Goal: Information Seeking & Learning: Learn about a topic

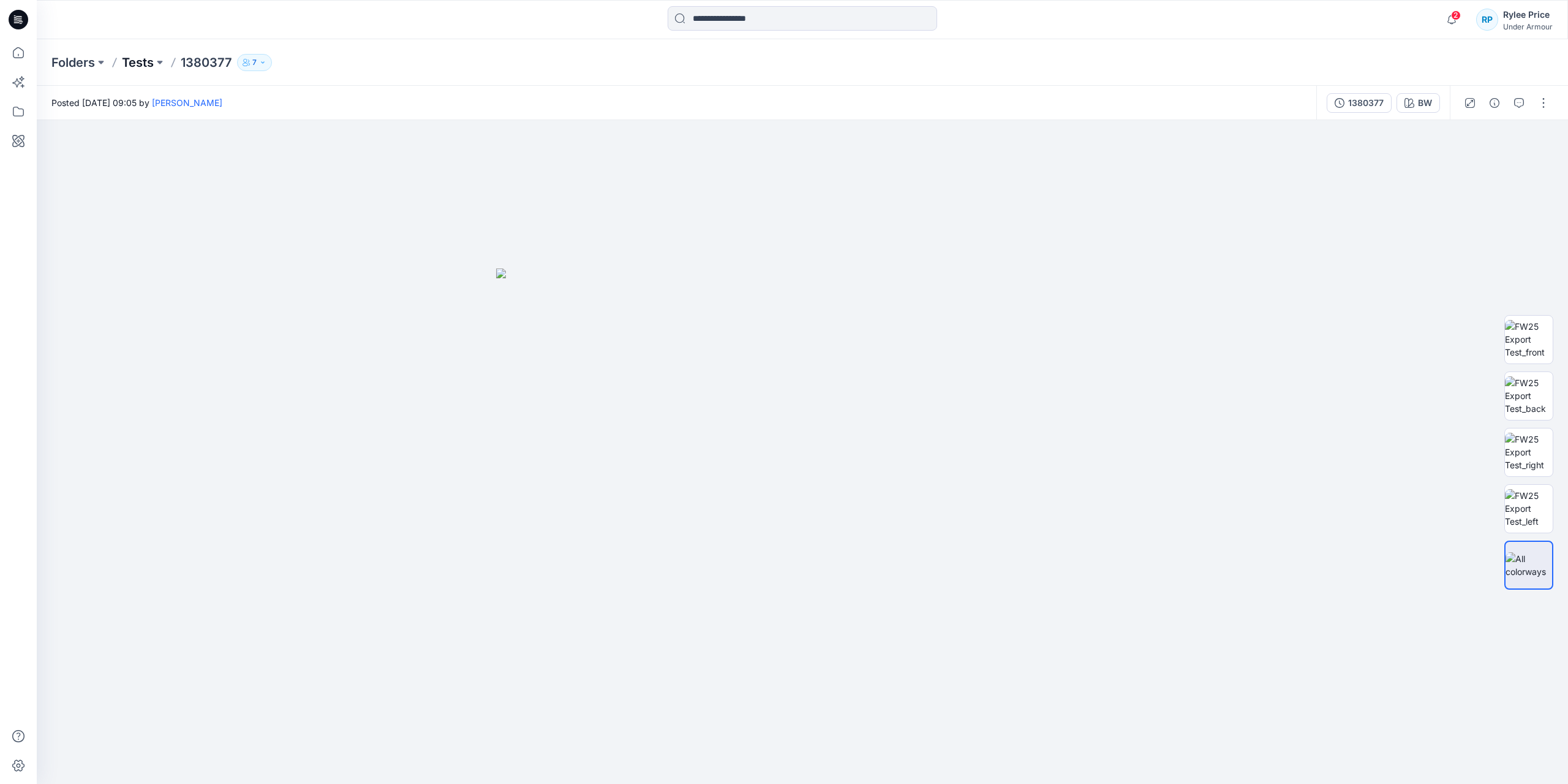
click at [128, 58] on p "Tests" at bounding box center [137, 62] width 32 height 17
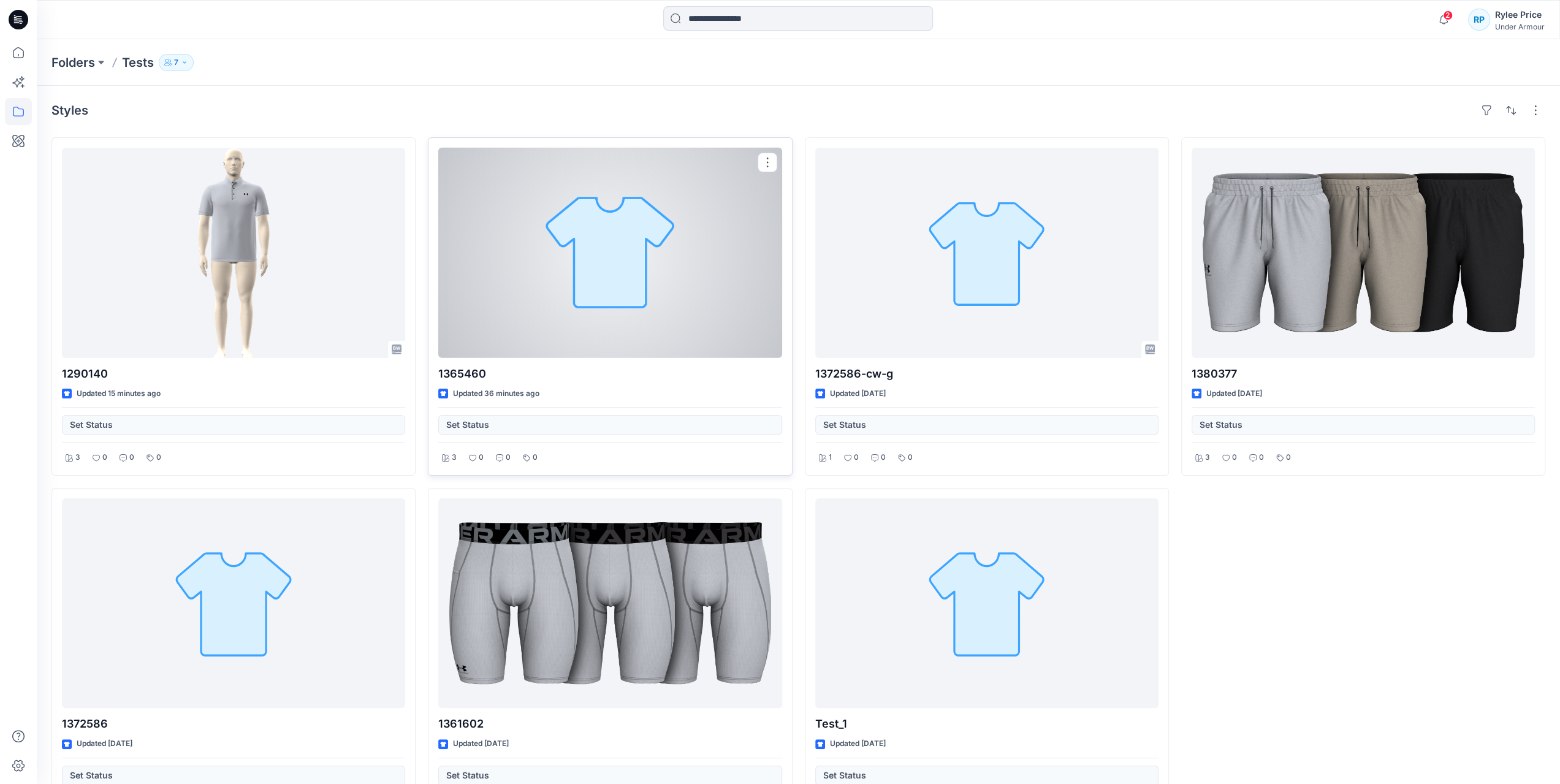
click at [642, 253] on div at bounding box center [609, 253] width 343 height 210
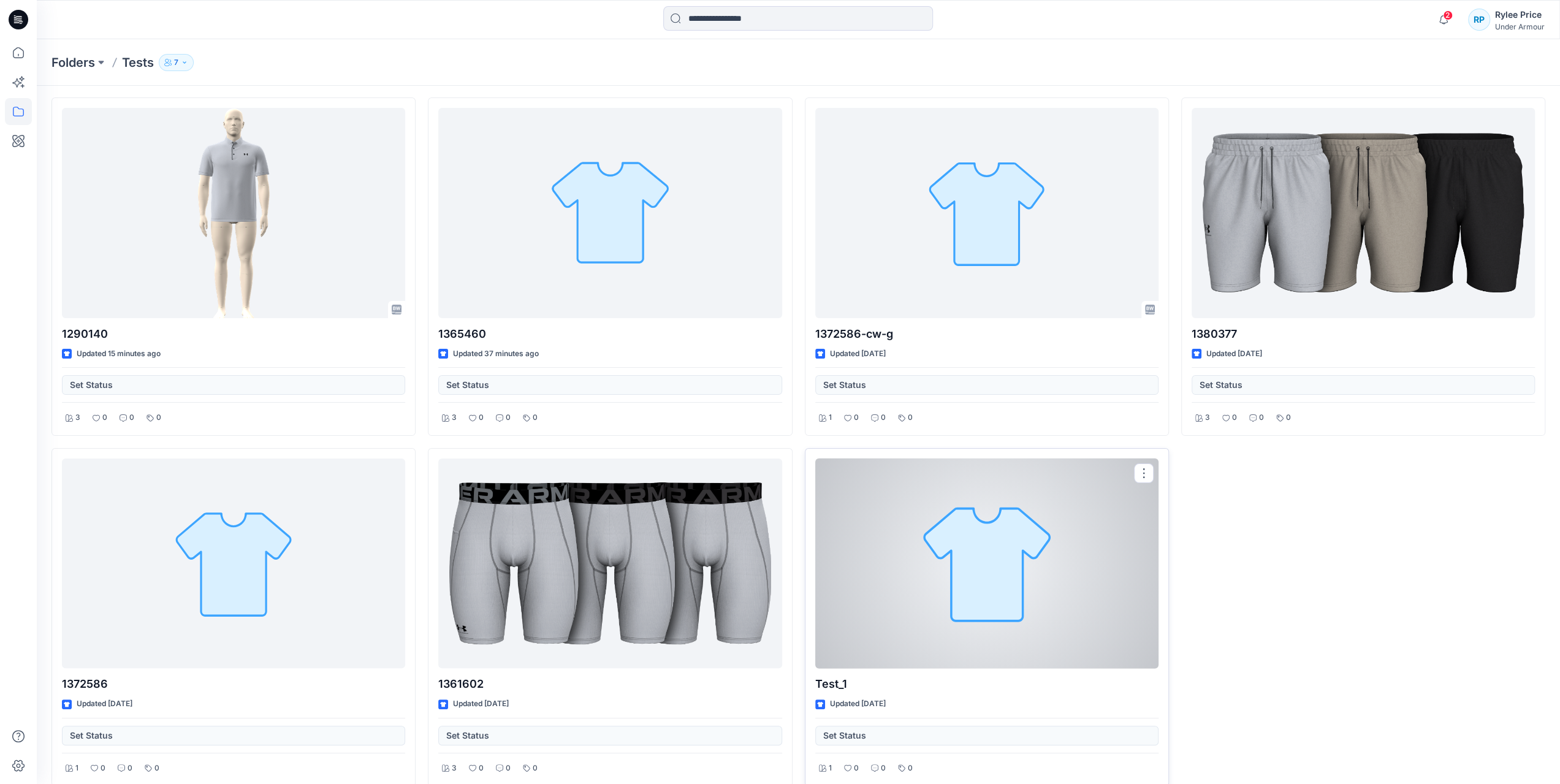
scroll to position [55, 0]
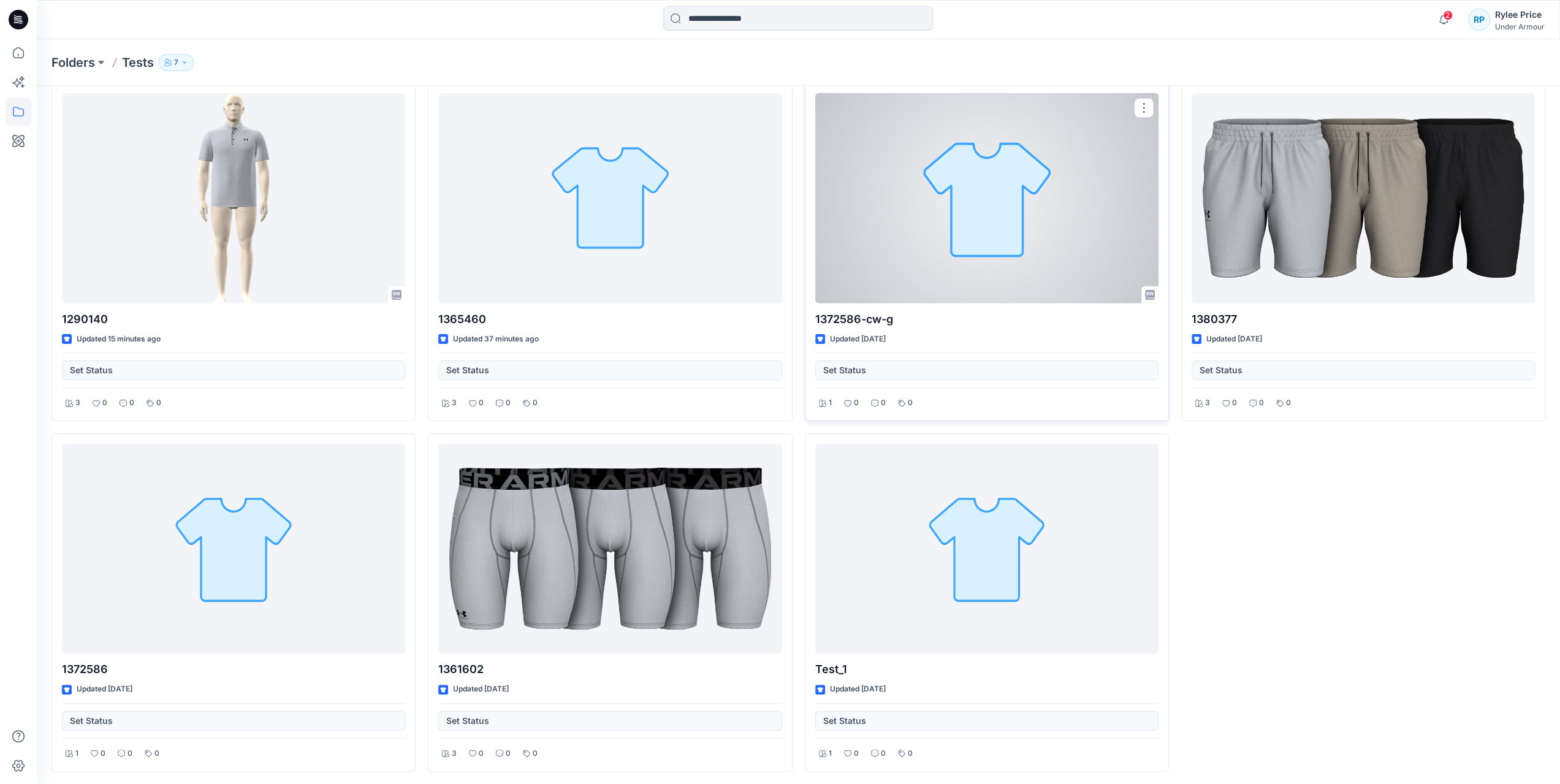
click at [938, 217] on div at bounding box center [987, 198] width 343 height 210
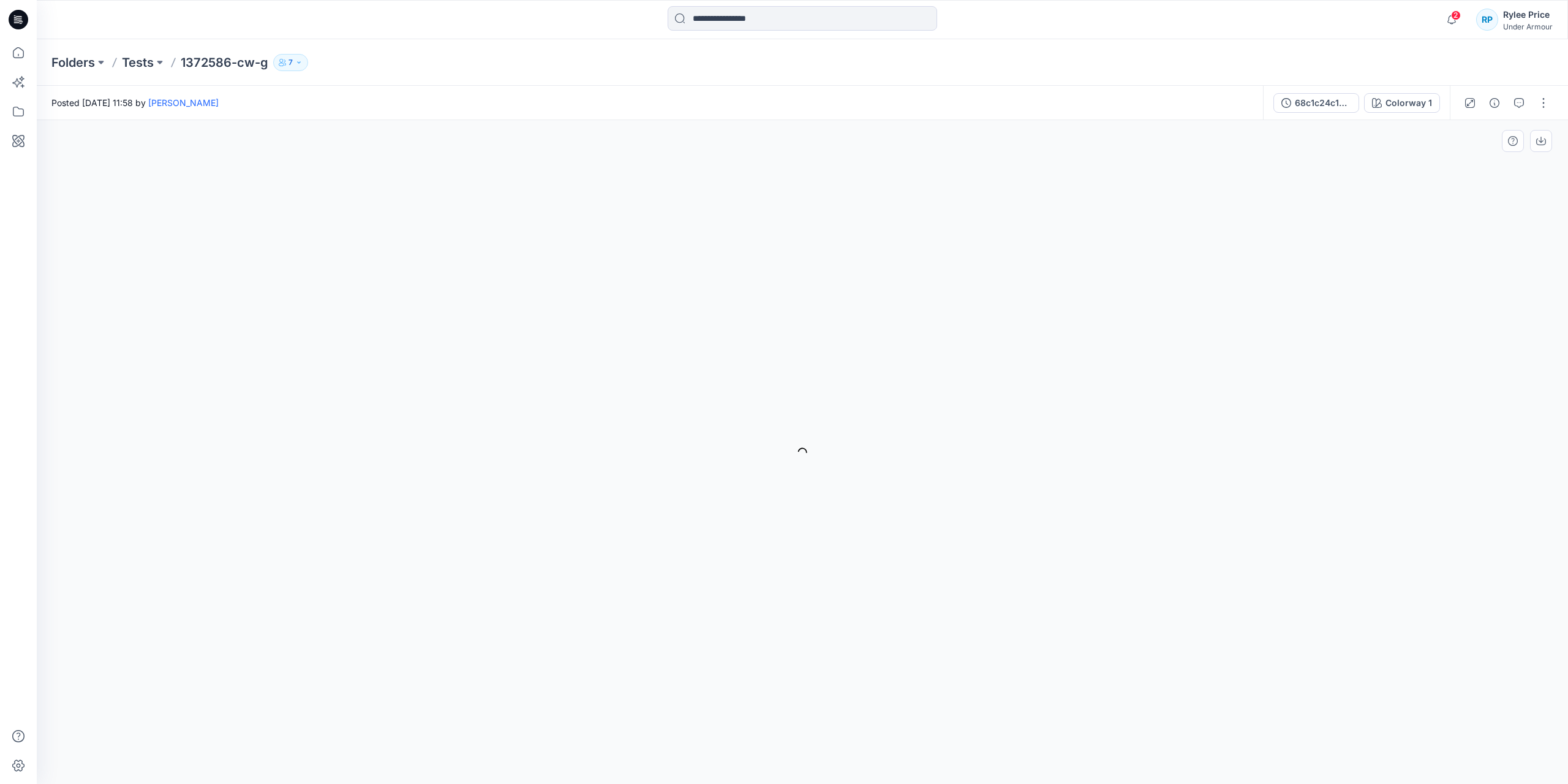
click at [111, 252] on div "Colorway 1 Loading... Material Properties Loading..." at bounding box center [802, 452] width 1531 height 664
click at [179, 173] on div "Colorway 1 Loading... Material Properties Loading..." at bounding box center [802, 452] width 1531 height 664
click at [1404, 98] on div "Colorway 1" at bounding box center [1409, 103] width 46 height 13
click at [1491, 127] on li "Colorway 1" at bounding box center [1445, 121] width 216 height 46
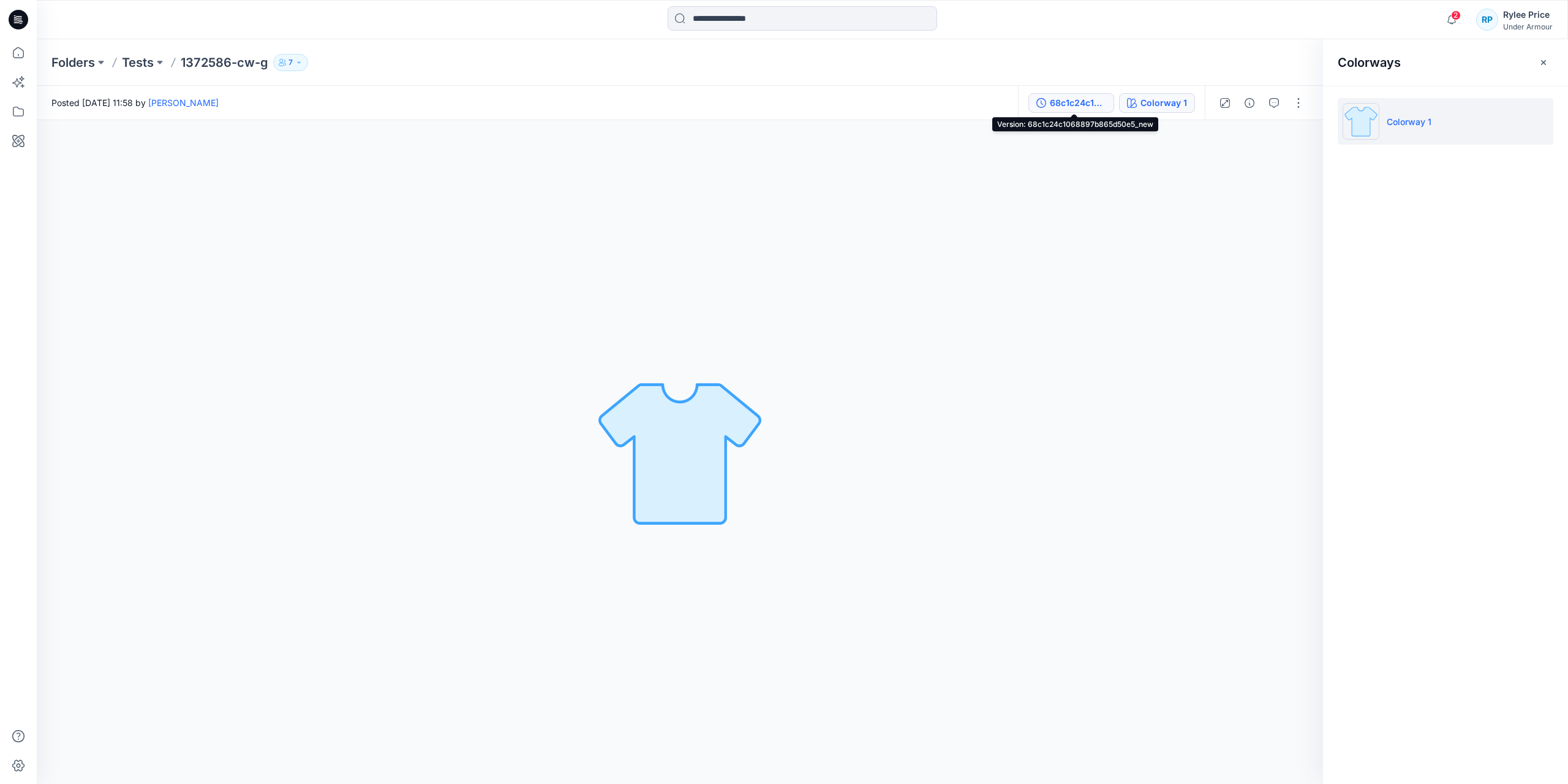
click at [1093, 100] on div "68c1c24c1068897b865d50e5_new" at bounding box center [1078, 103] width 56 height 13
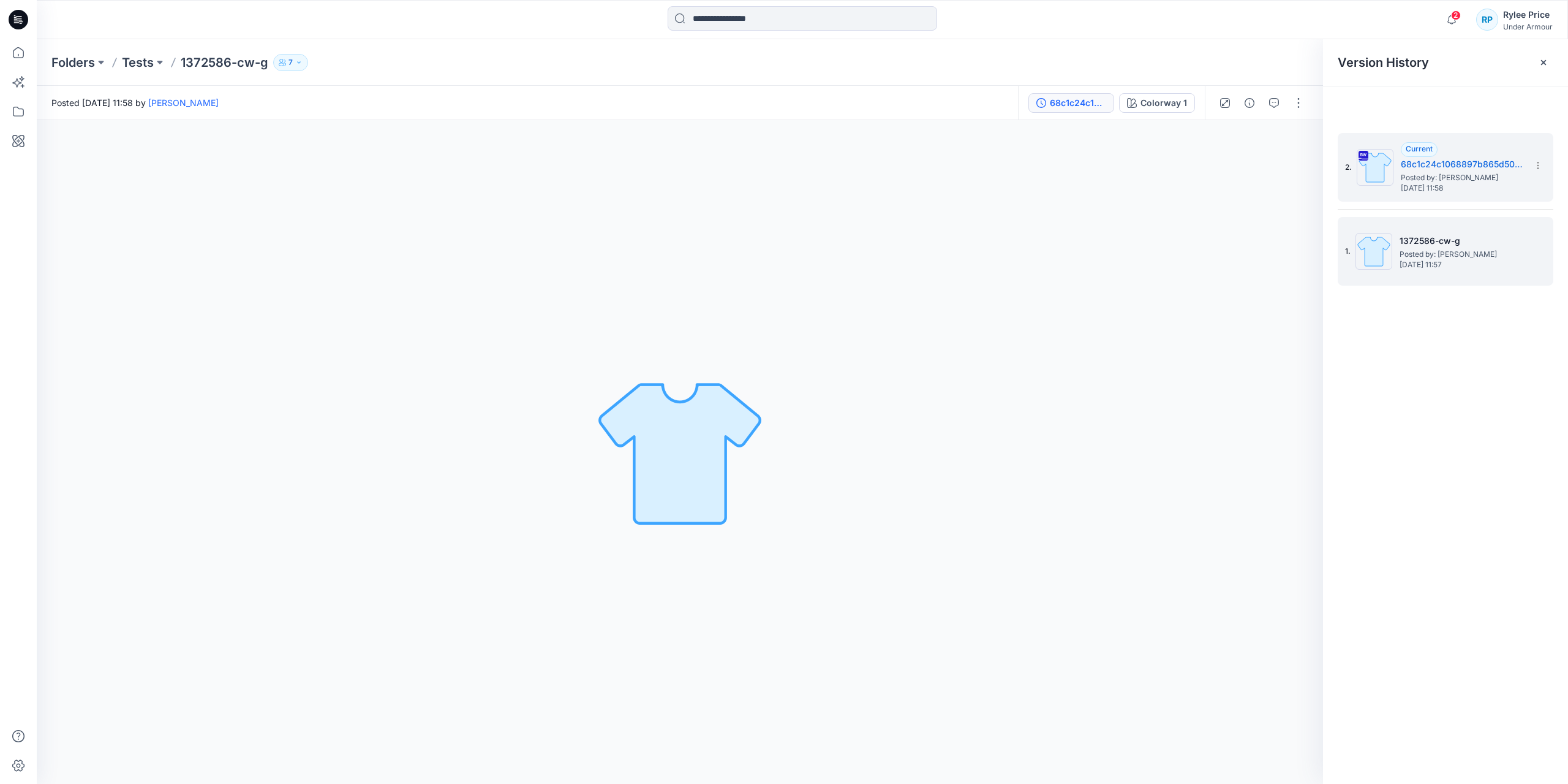
drag, startPoint x: 1506, startPoint y: 259, endPoint x: 1491, endPoint y: 254, distance: 15.8
click at [1506, 259] on span "Posted by: [PERSON_NAME]" at bounding box center [1461, 254] width 123 height 12
click at [147, 60] on p "Tests" at bounding box center [137, 62] width 32 height 17
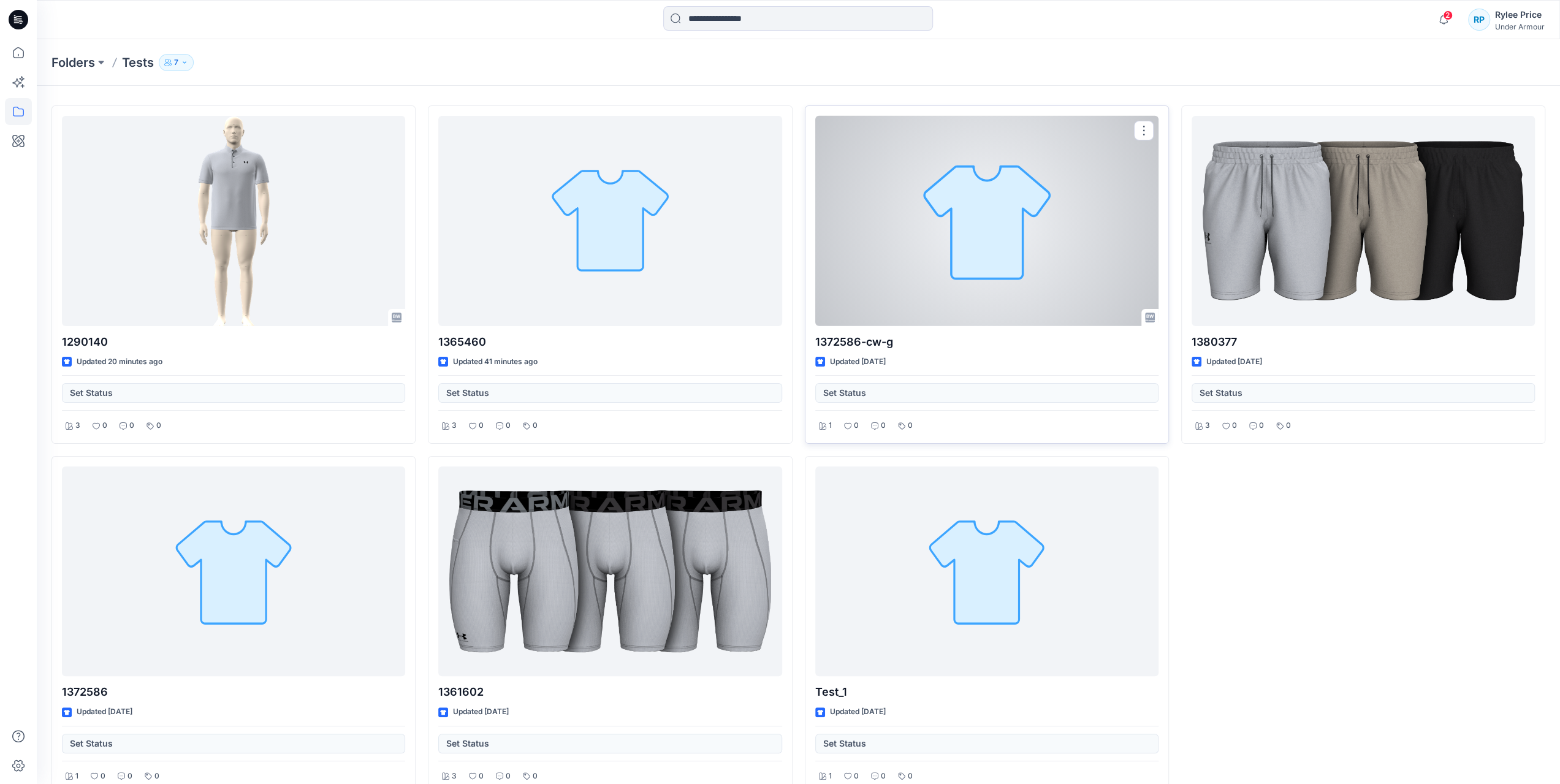
scroll to position [55, 0]
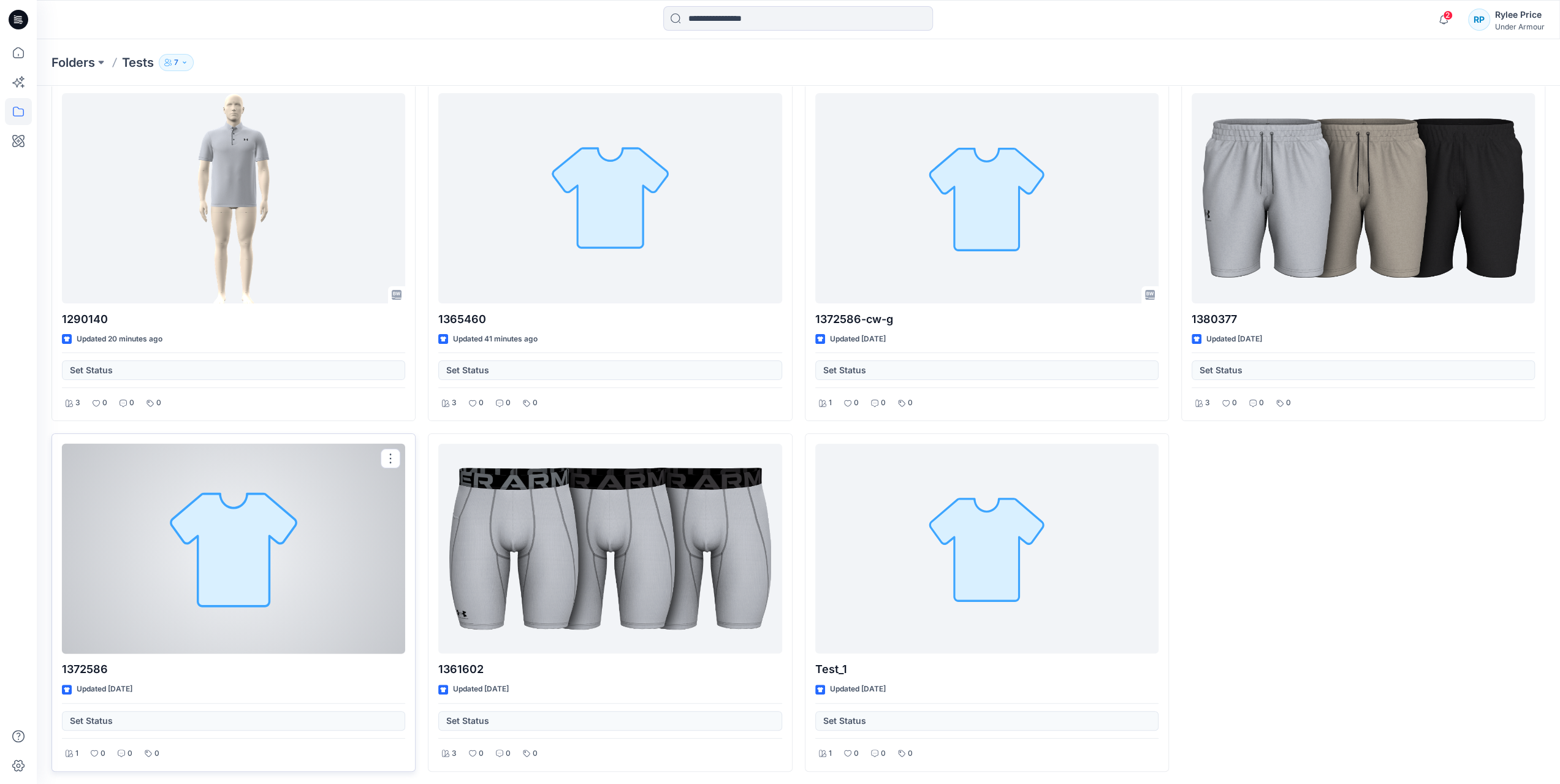
click at [233, 561] on div at bounding box center [233, 549] width 343 height 210
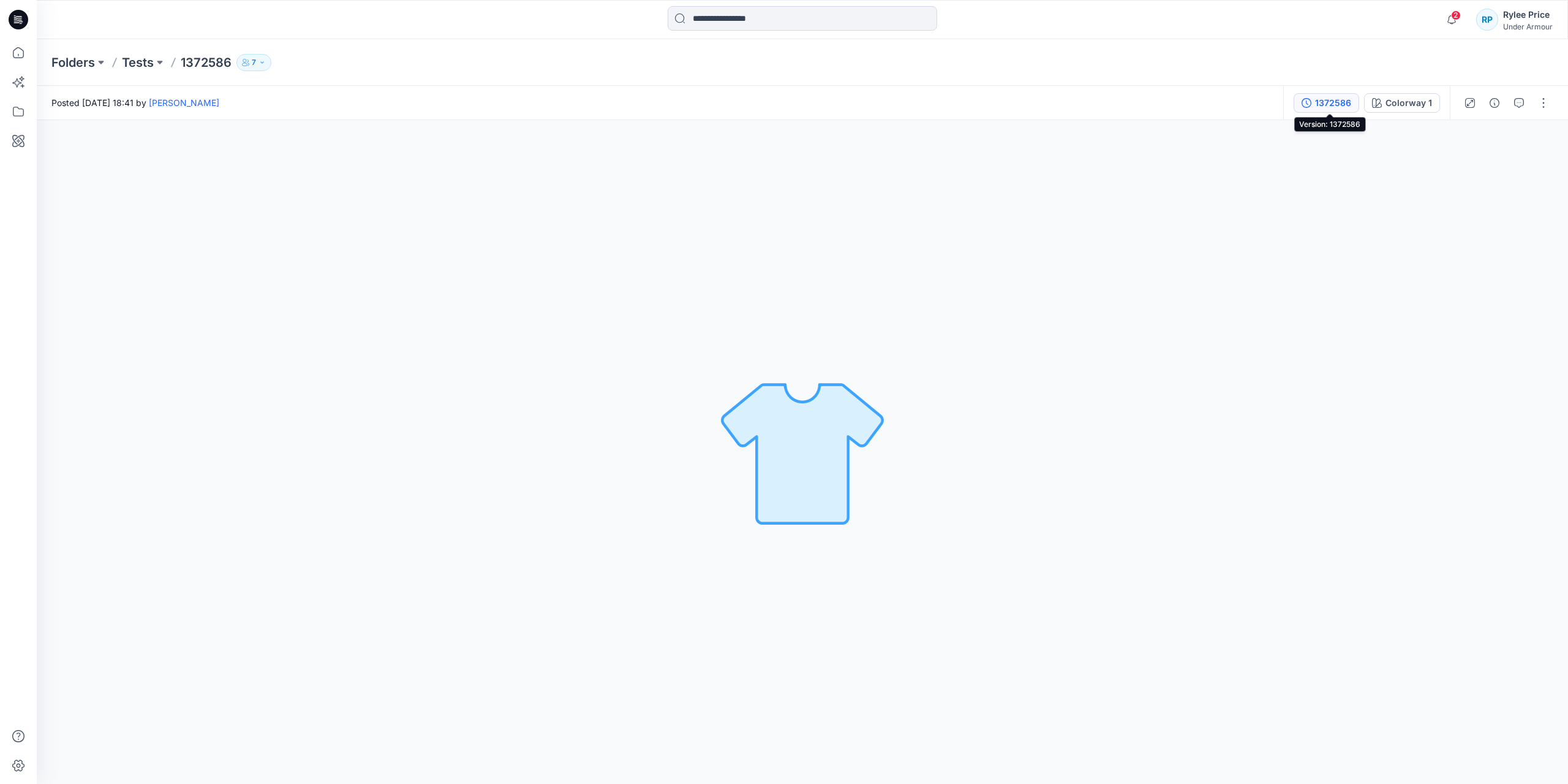
click at [1336, 97] on div "1372586" at bounding box center [1333, 103] width 36 height 13
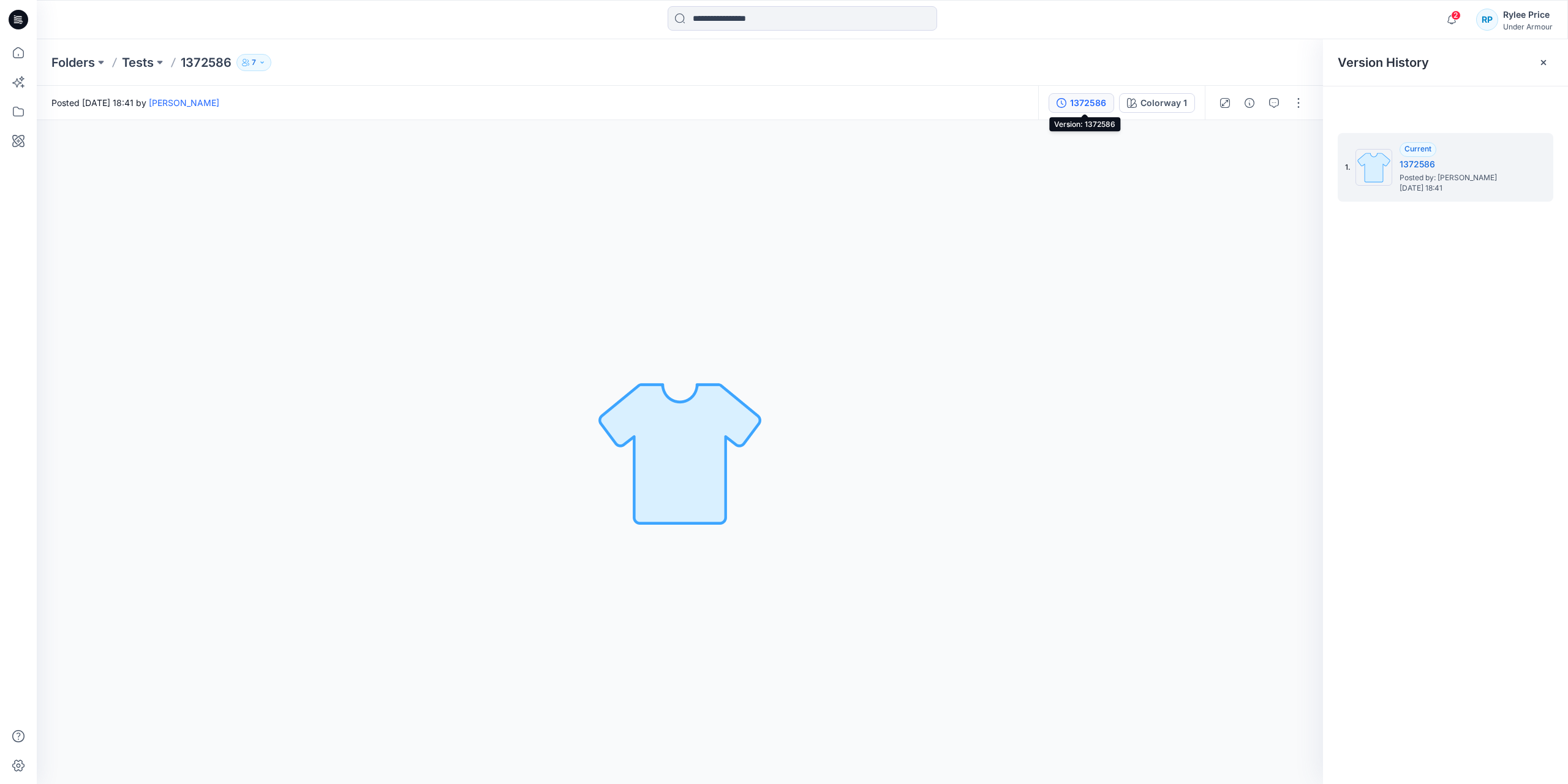
click at [1103, 103] on div "1372586" at bounding box center [1088, 103] width 36 height 13
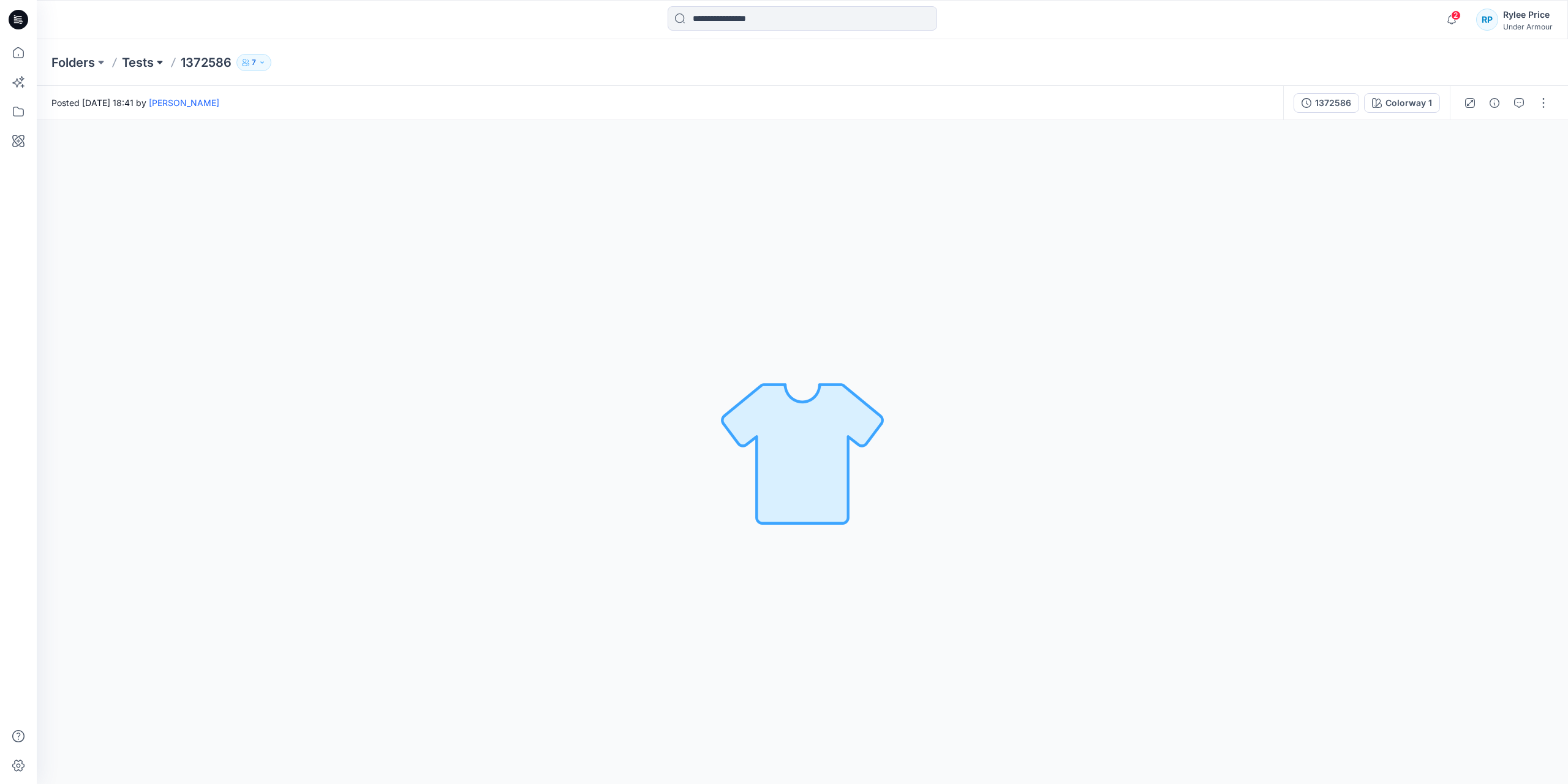
click at [156, 66] on button at bounding box center [160, 62] width 12 height 17
click at [498, 67] on div "Folders Tests Folders 1372586 7" at bounding box center [754, 62] width 1407 height 17
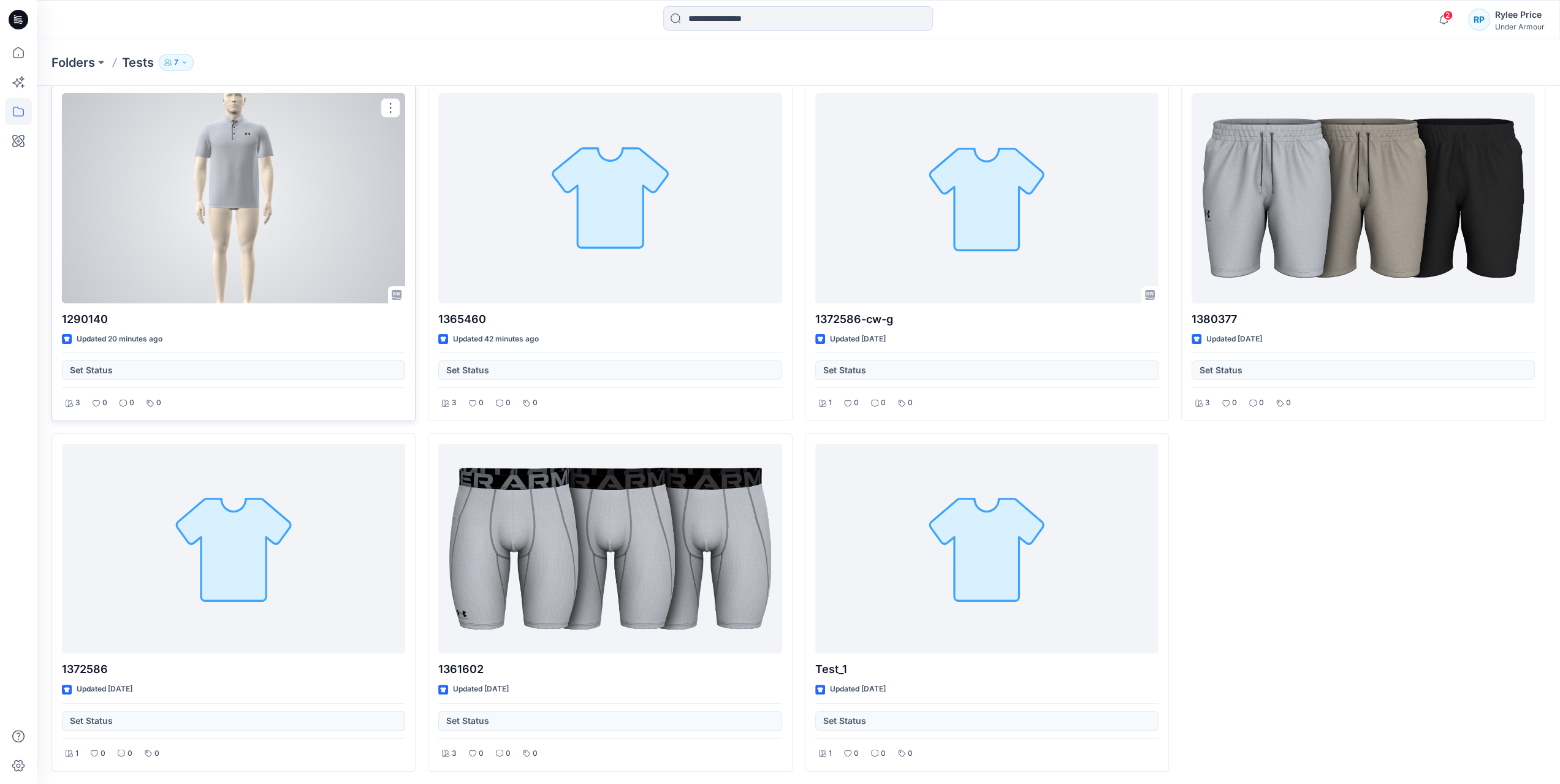
click at [283, 175] on div at bounding box center [233, 198] width 343 height 210
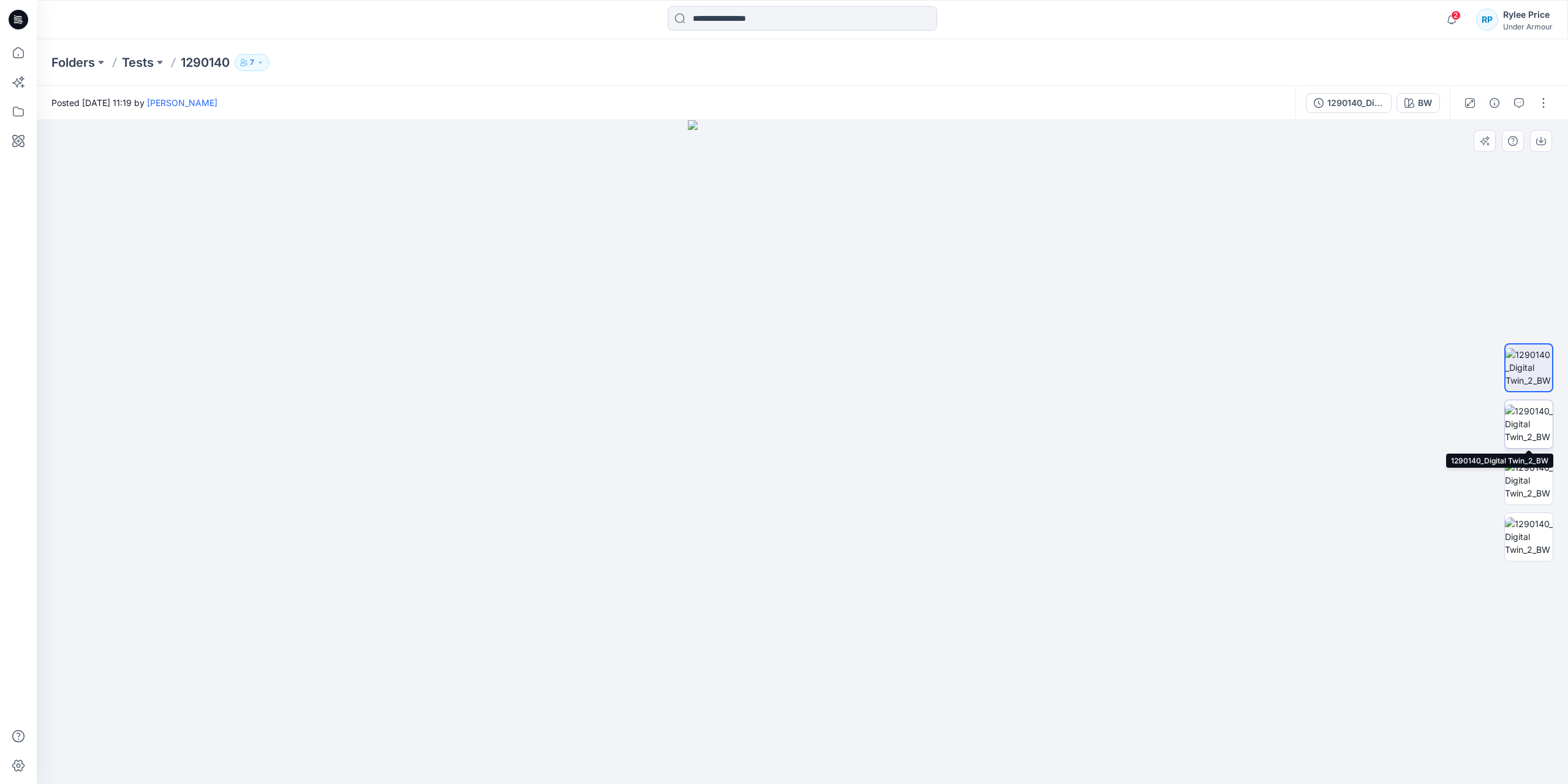
click at [1540, 417] on img at bounding box center [1529, 424] width 48 height 39
click at [1538, 472] on img at bounding box center [1529, 481] width 48 height 39
click at [1525, 534] on img at bounding box center [1529, 537] width 48 height 39
click at [1412, 99] on icon "button" at bounding box center [1409, 102] width 10 height 10
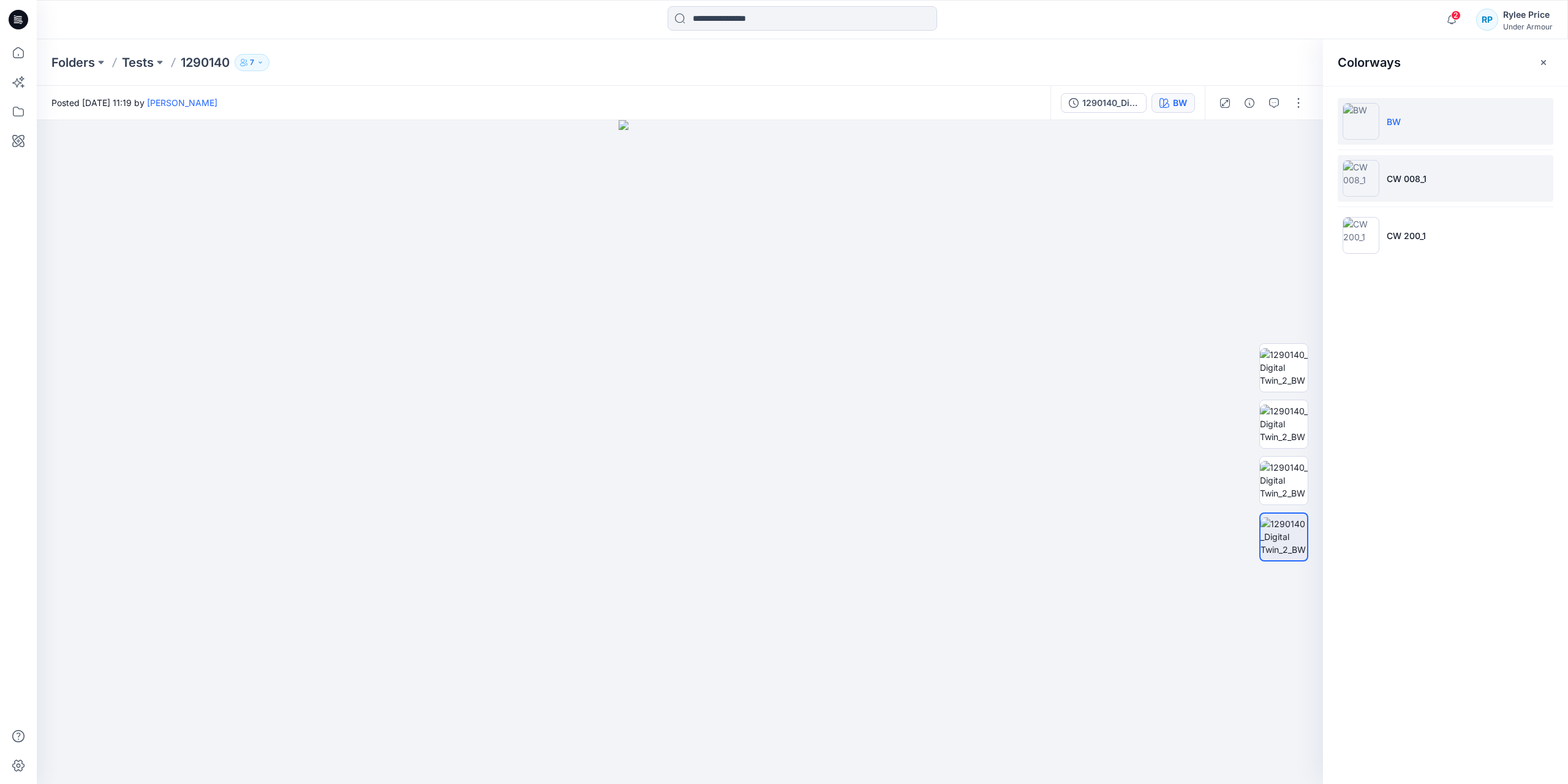
click at [1413, 182] on p "CW 008_1" at bounding box center [1407, 178] width 40 height 13
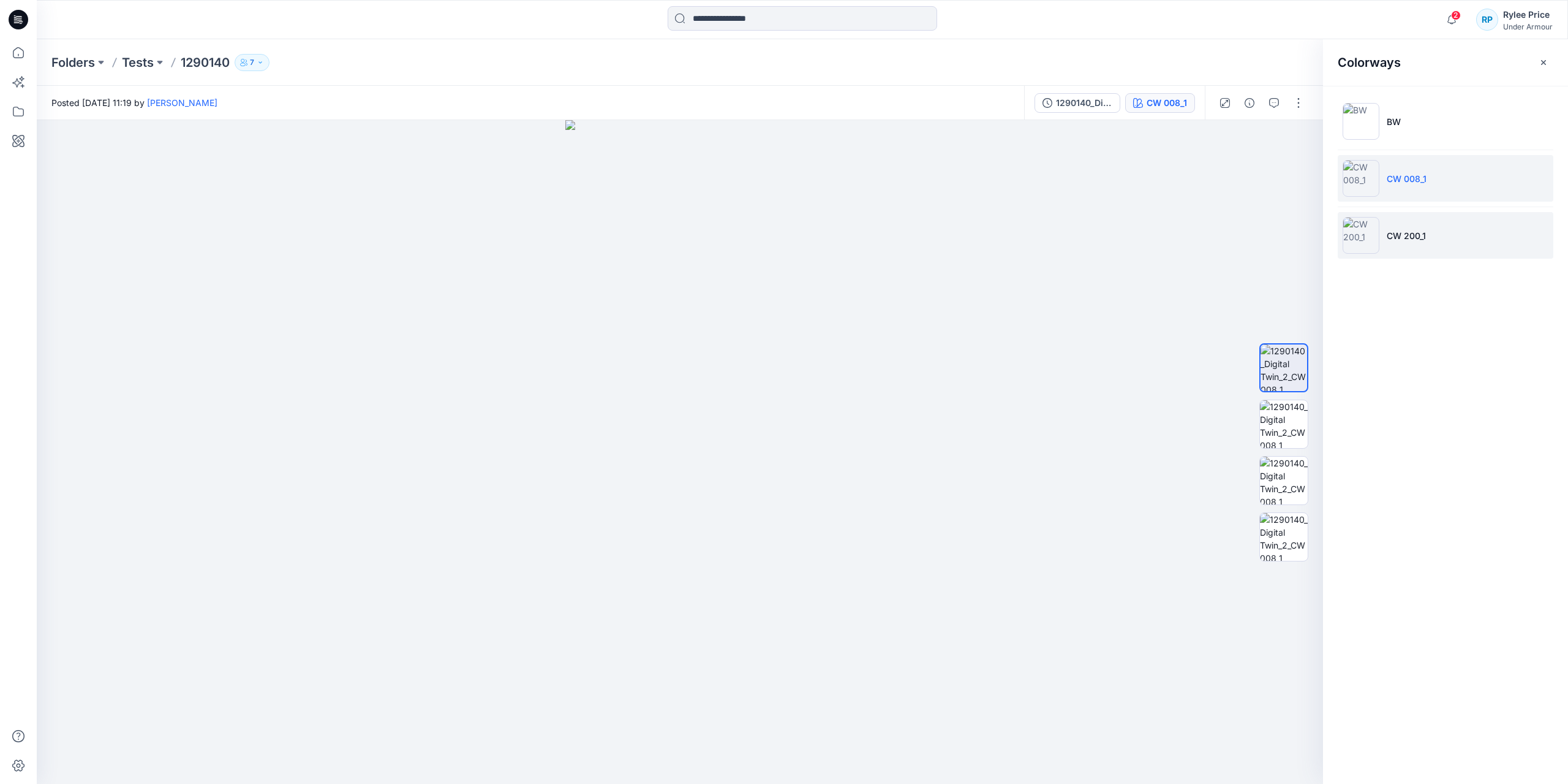
click at [1431, 234] on li "CW 200_1" at bounding box center [1445, 235] width 216 height 46
click at [1417, 185] on li "CW 008_1" at bounding box center [1445, 178] width 216 height 46
click at [1357, 230] on img at bounding box center [1361, 235] width 37 height 37
drag, startPoint x: 748, startPoint y: 235, endPoint x: 715, endPoint y: 329, distance: 99.6
click at [715, 329] on img at bounding box center [680, 441] width 264 height 685
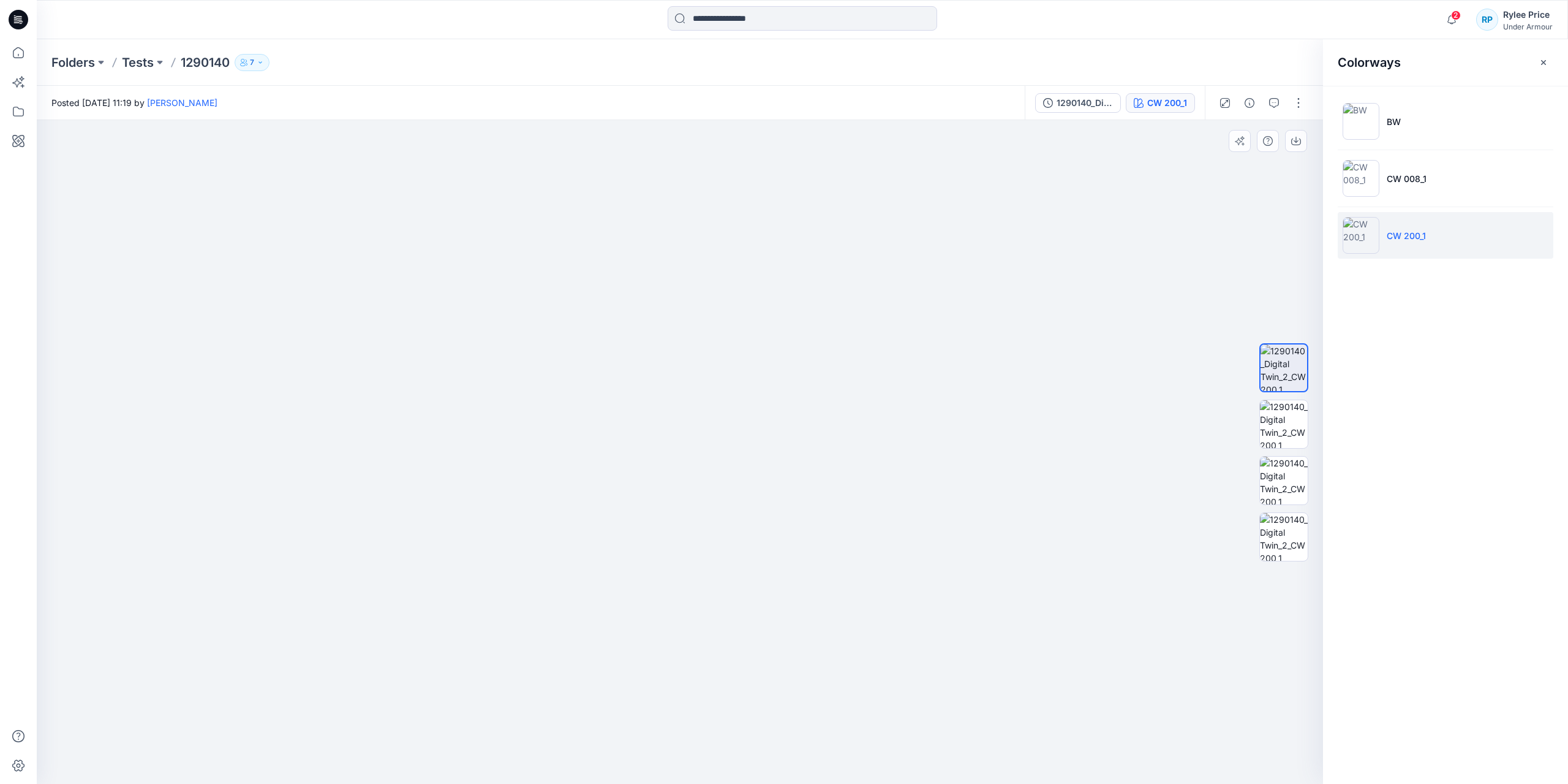
click at [112, 244] on div at bounding box center [680, 452] width 1286 height 664
